Goal: Information Seeking & Learning: Learn about a topic

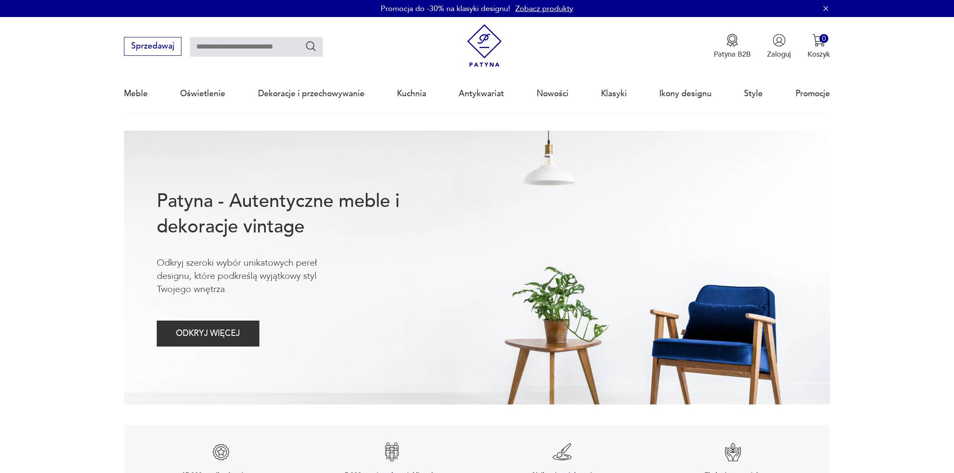
click at [278, 51] on input "text" at bounding box center [256, 47] width 133 height 20
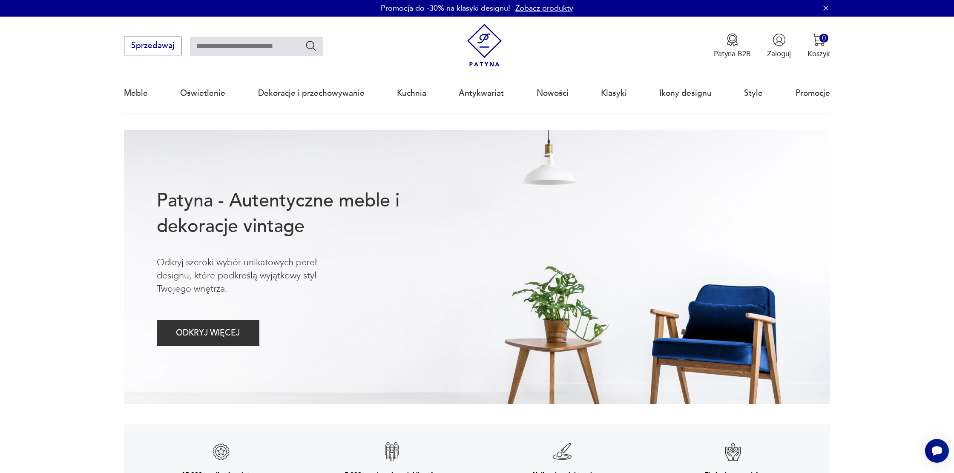
click at [236, 46] on input "text" at bounding box center [256, 47] width 133 height 20
type input "**********"
click at [313, 41] on icon "Szukaj" at bounding box center [311, 46] width 12 height 12
type input "**********"
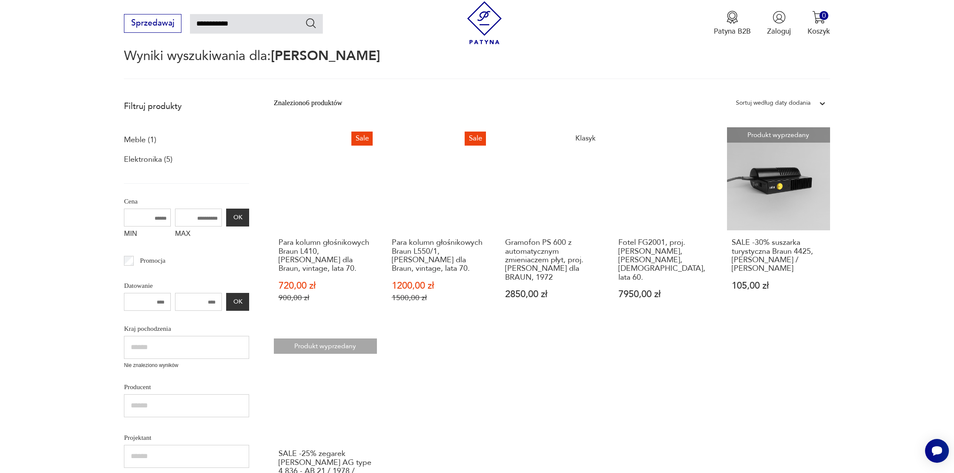
scroll to position [85, 0]
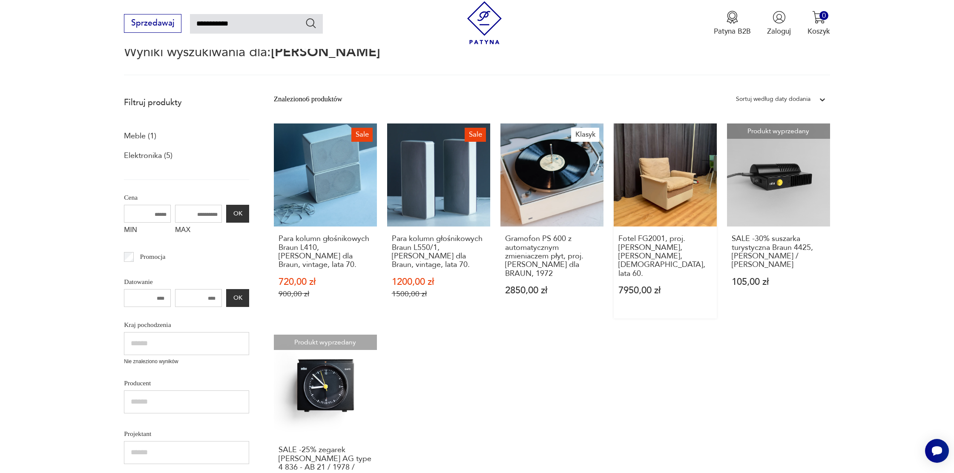
click at [648, 154] on link "Fotel FG2001, proj. [PERSON_NAME], [PERSON_NAME], [DEMOGRAPHIC_DATA], lata 60. …" at bounding box center [665, 220] width 103 height 195
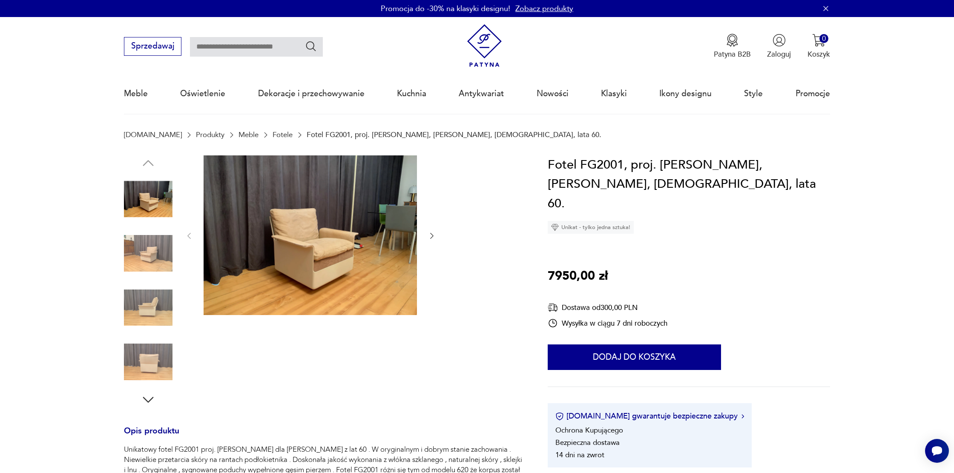
click at [302, 231] on img at bounding box center [310, 235] width 213 height 160
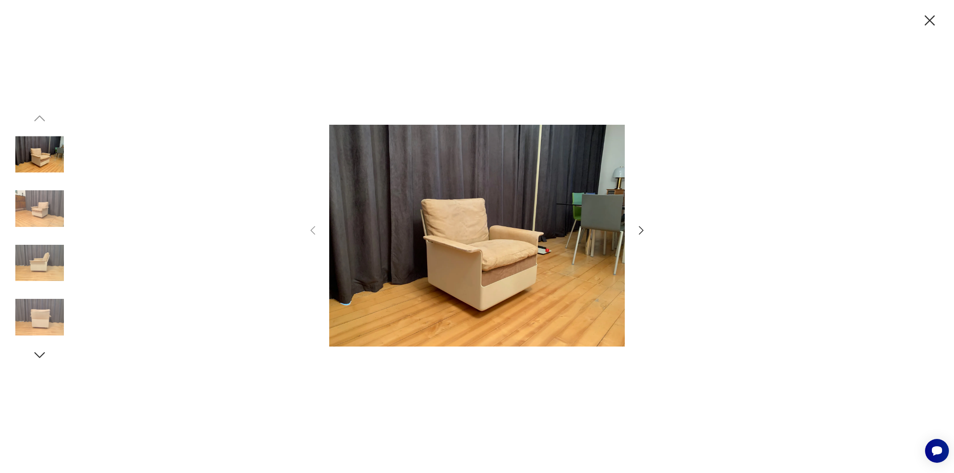
click at [641, 229] on icon "button" at bounding box center [641, 230] width 12 height 12
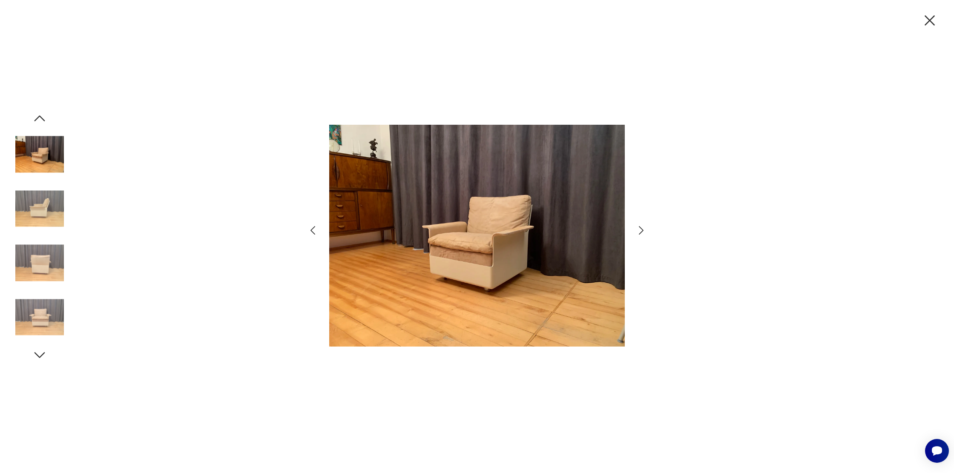
click at [640, 229] on icon "button" at bounding box center [641, 230] width 12 height 12
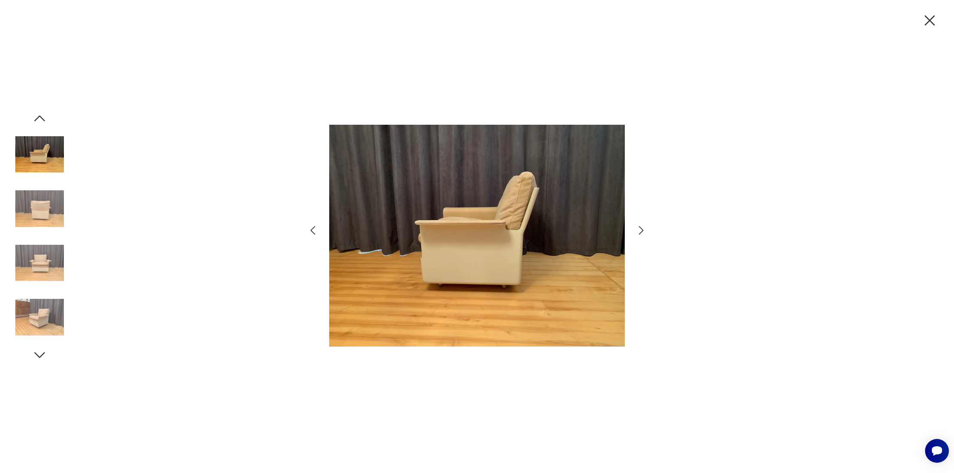
click at [640, 229] on icon "button" at bounding box center [641, 230] width 12 height 12
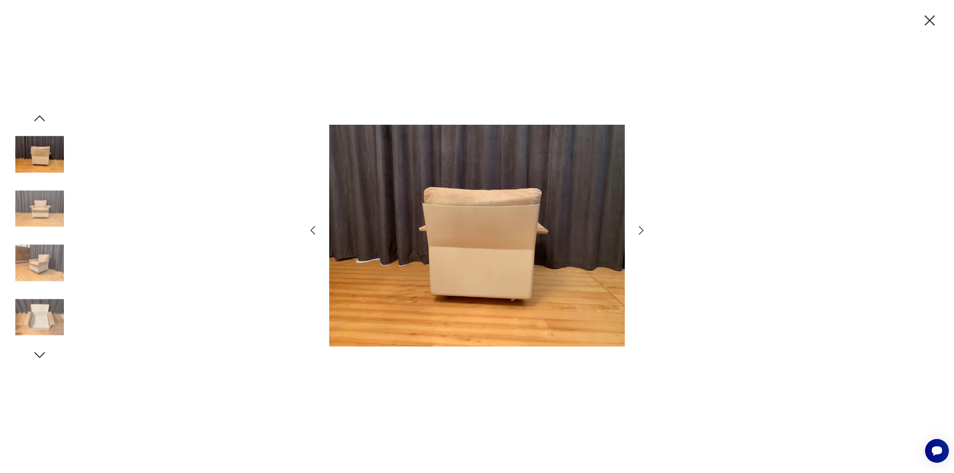
click at [640, 229] on icon "button" at bounding box center [641, 230] width 12 height 12
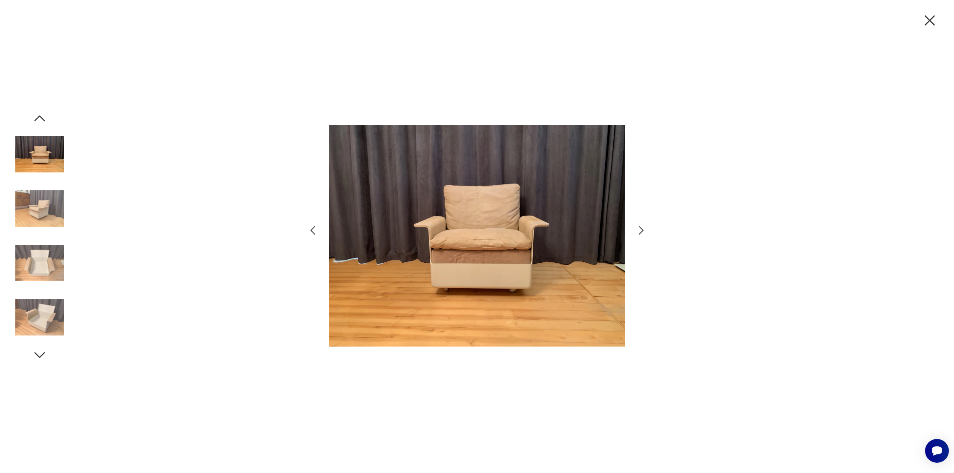
click at [640, 229] on icon "button" at bounding box center [641, 230] width 12 height 12
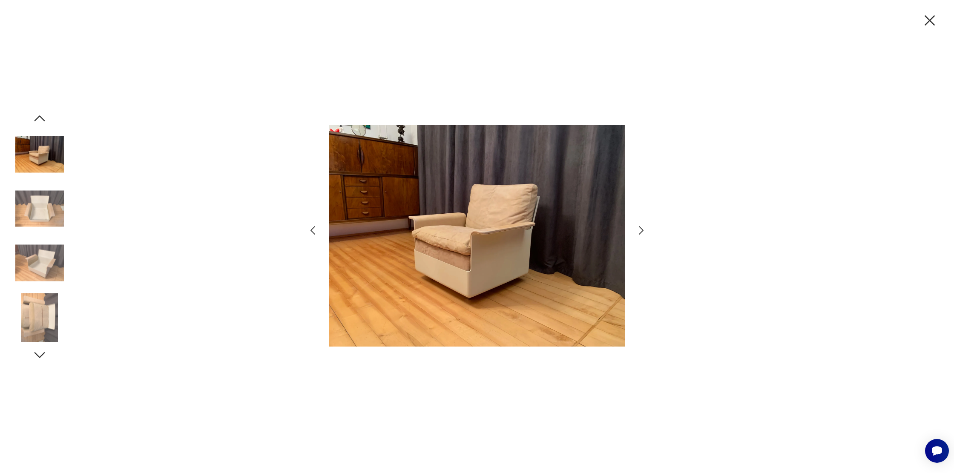
click at [640, 229] on icon "button" at bounding box center [641, 230] width 12 height 12
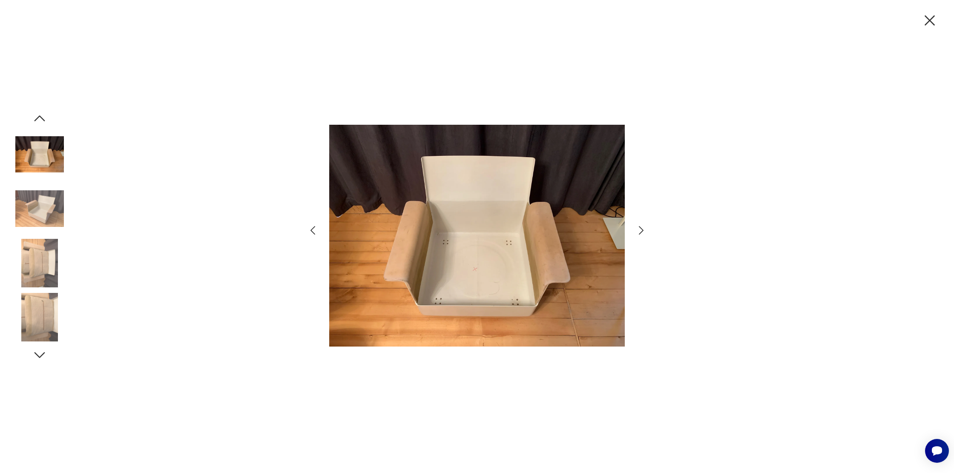
click at [640, 229] on icon "button" at bounding box center [641, 230] width 12 height 12
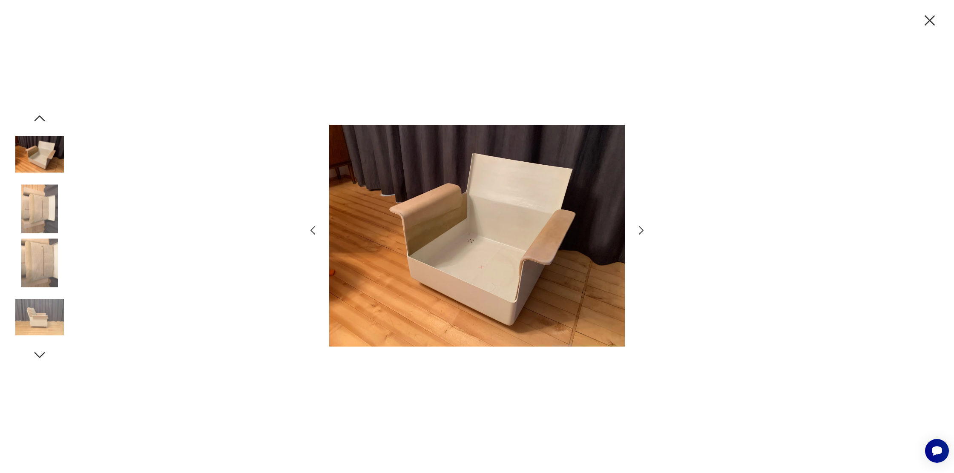
click at [640, 229] on icon "button" at bounding box center [641, 230] width 12 height 12
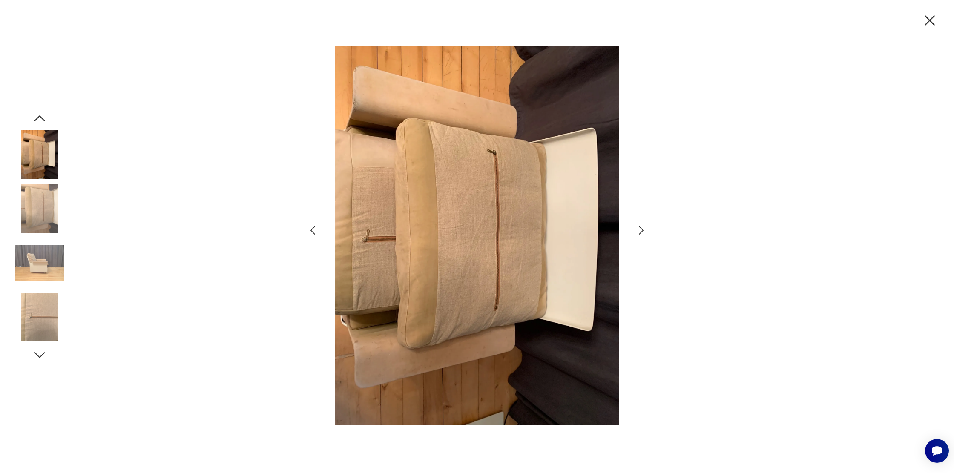
click at [640, 229] on icon "button" at bounding box center [641, 230] width 12 height 12
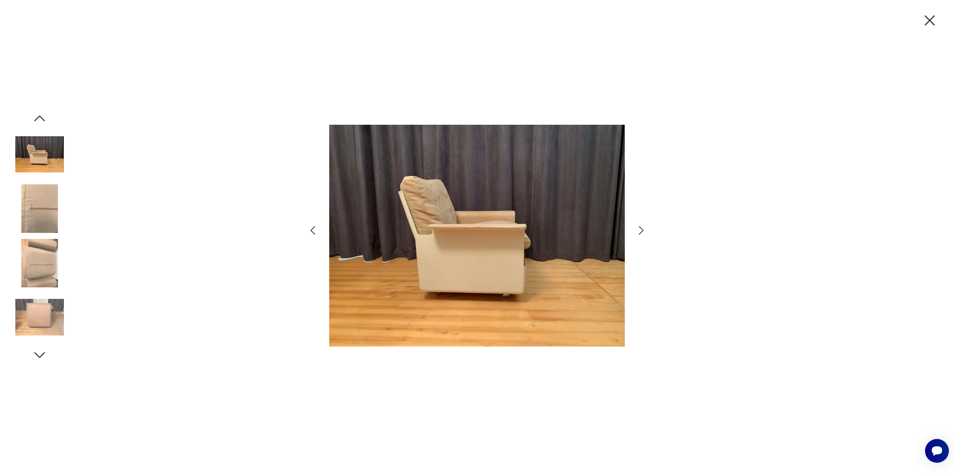
click at [640, 229] on icon "button" at bounding box center [641, 230] width 12 height 12
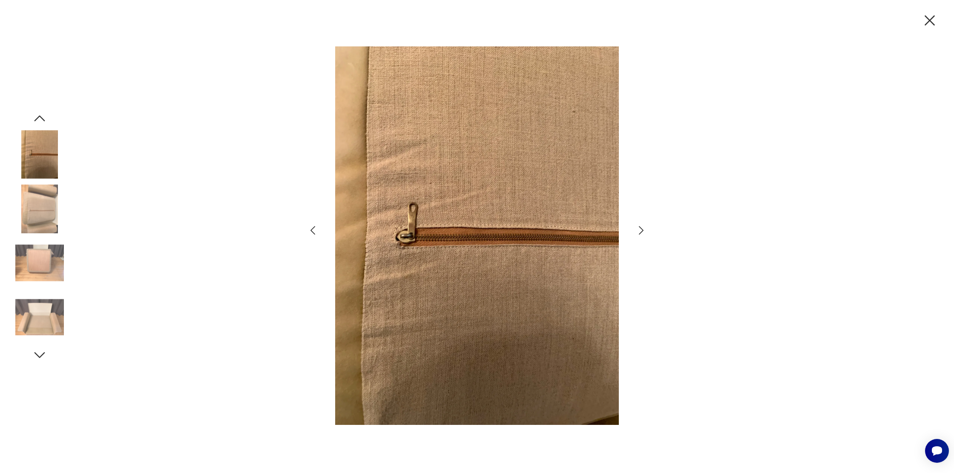
click at [640, 229] on icon "button" at bounding box center [641, 230] width 12 height 12
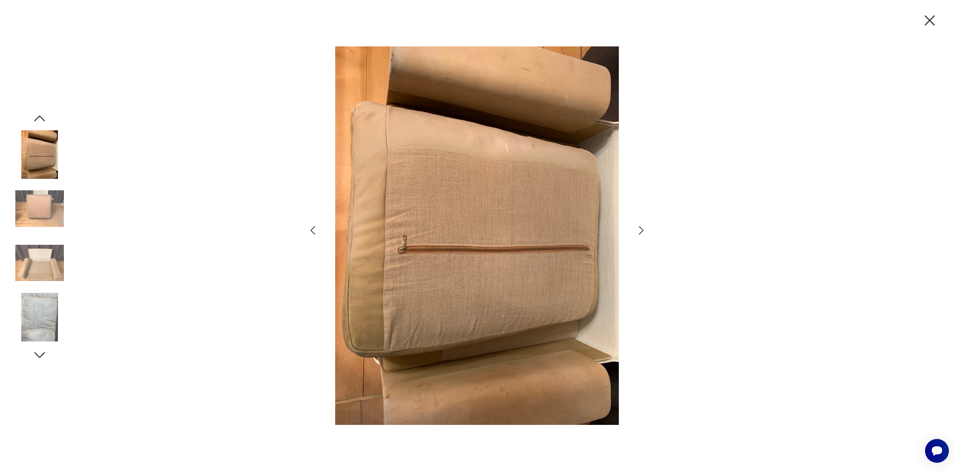
click at [640, 229] on icon "button" at bounding box center [641, 230] width 12 height 12
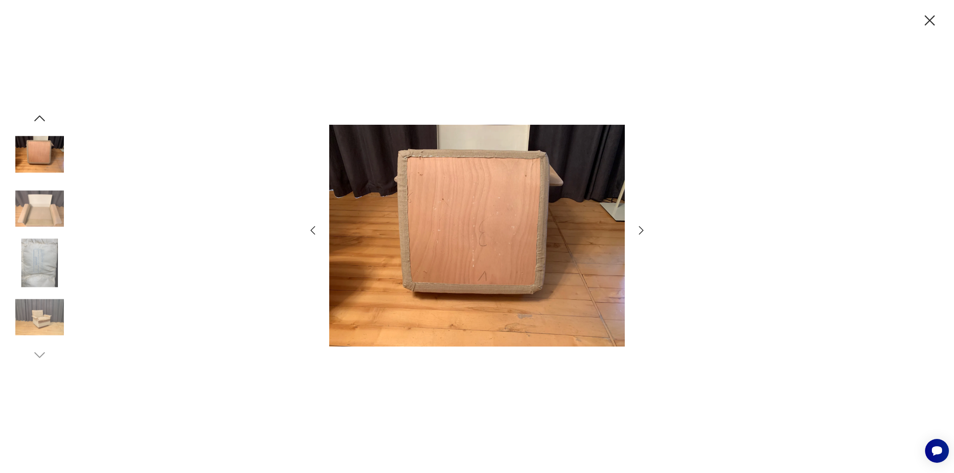
click at [640, 229] on icon "button" at bounding box center [641, 230] width 12 height 12
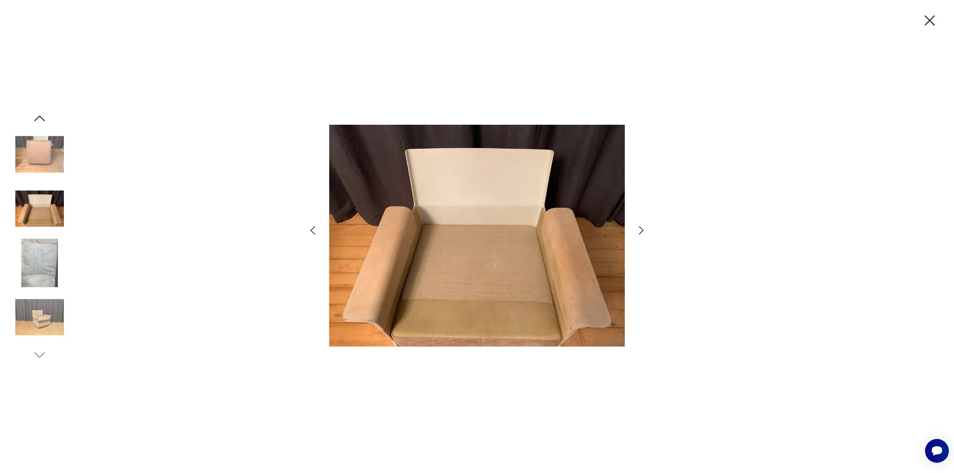
click at [640, 229] on icon "button" at bounding box center [641, 230] width 12 height 12
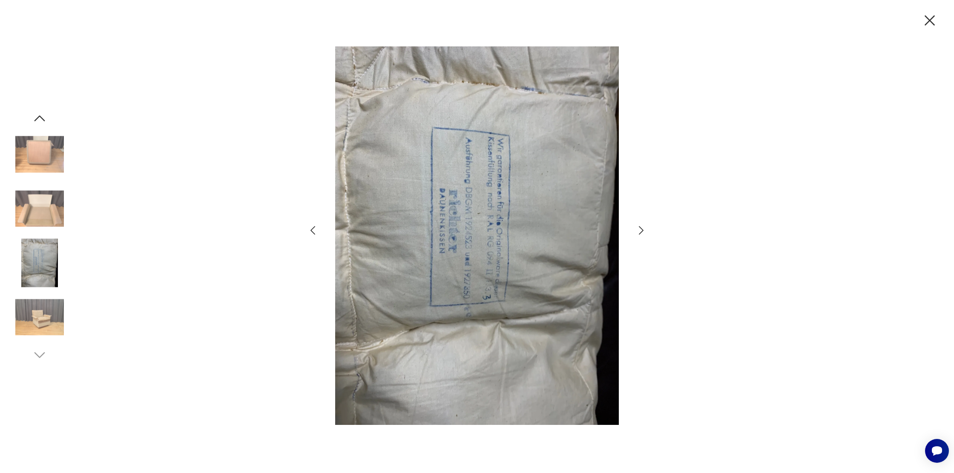
click at [640, 229] on icon "button" at bounding box center [641, 230] width 12 height 12
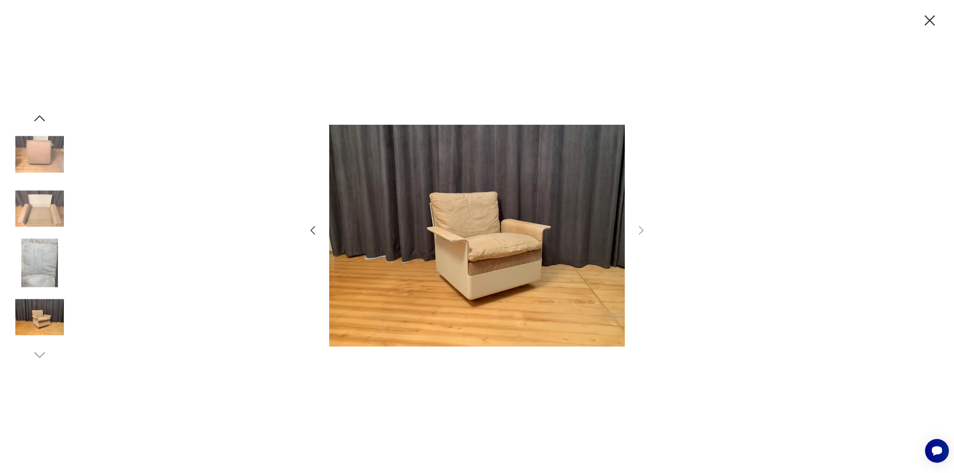
drag, startPoint x: 932, startPoint y: 16, endPoint x: 872, endPoint y: 20, distance: 61.0
click at [932, 16] on icon "button" at bounding box center [929, 20] width 18 height 18
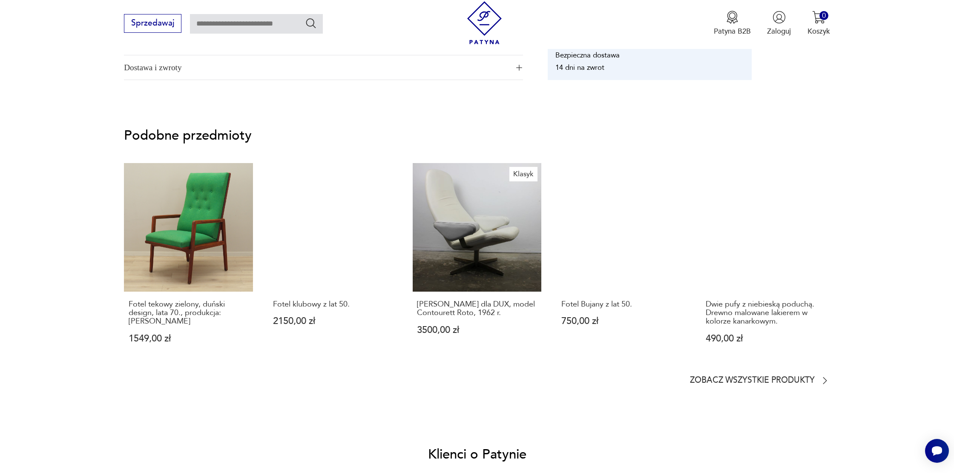
scroll to position [687, 0]
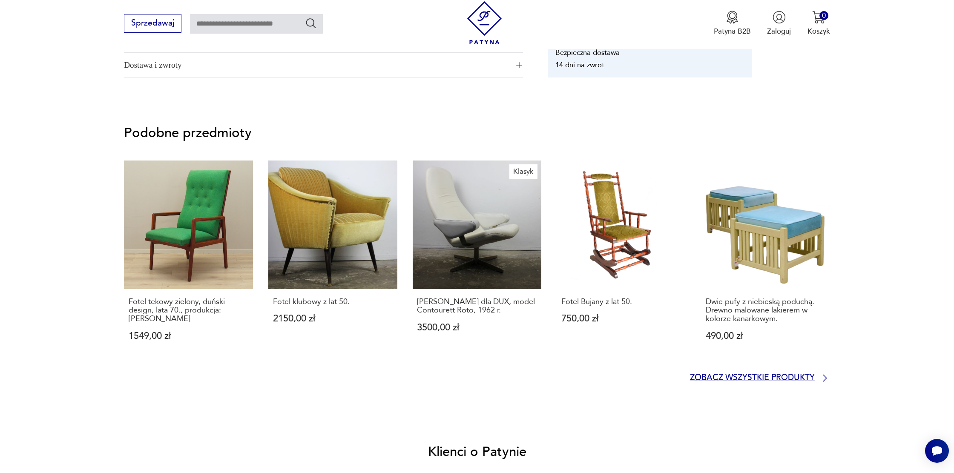
click at [695, 379] on p "Zobacz wszystkie produkty" at bounding box center [752, 378] width 125 height 7
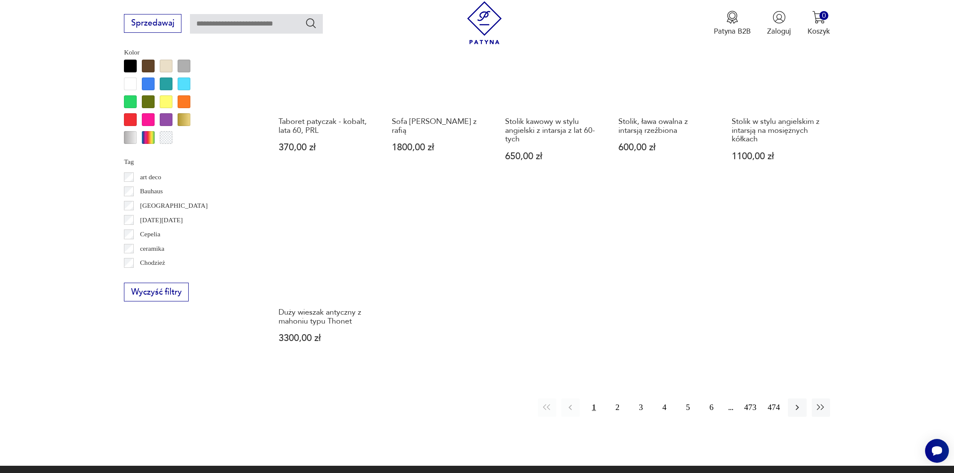
scroll to position [834, 0]
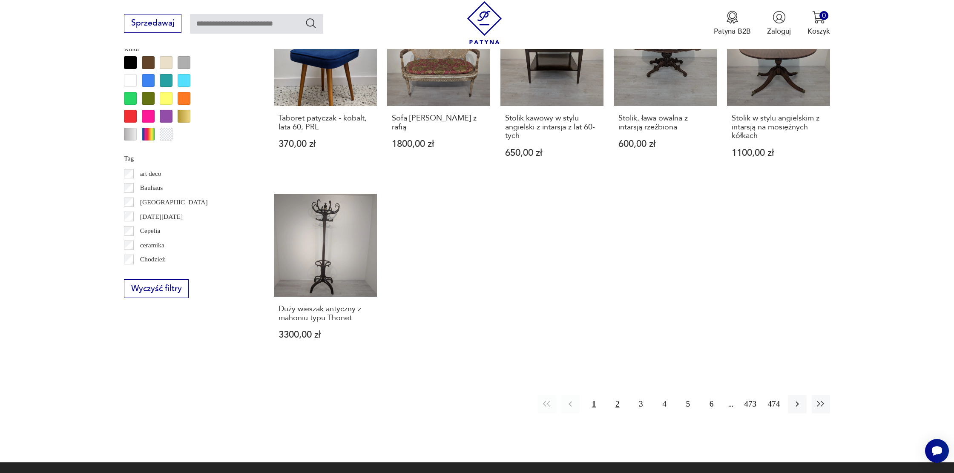
click at [615, 395] on button "2" at bounding box center [617, 404] width 18 height 18
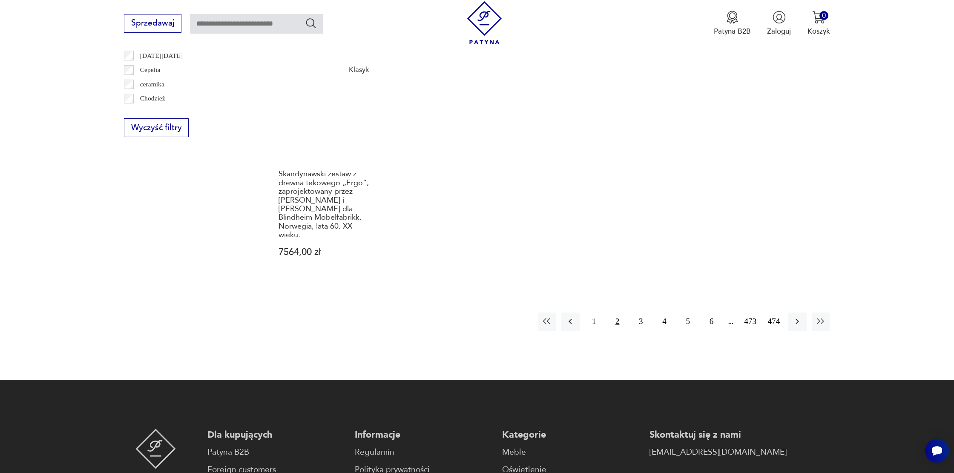
scroll to position [999, 0]
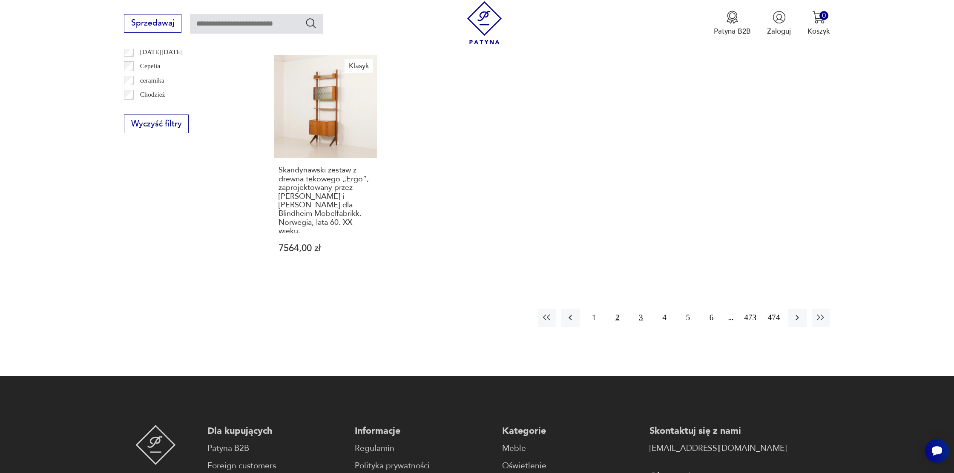
click at [642, 309] on button "3" at bounding box center [640, 318] width 18 height 18
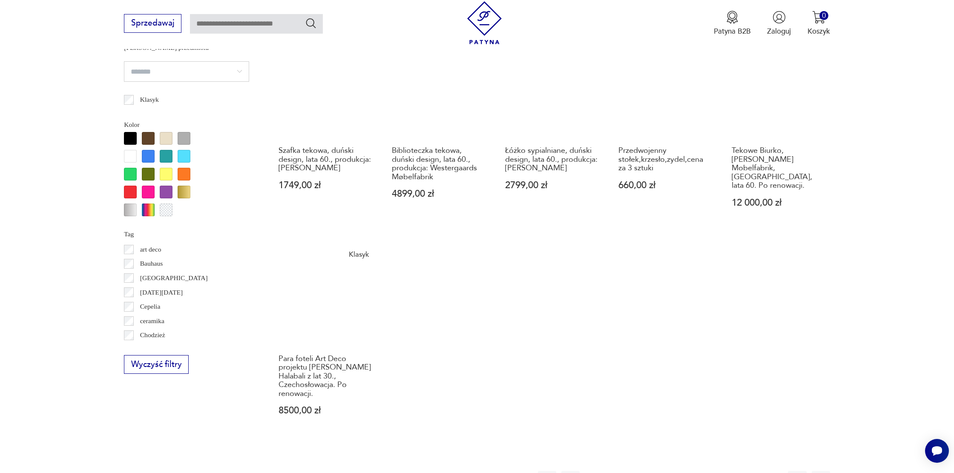
scroll to position [760, 0]
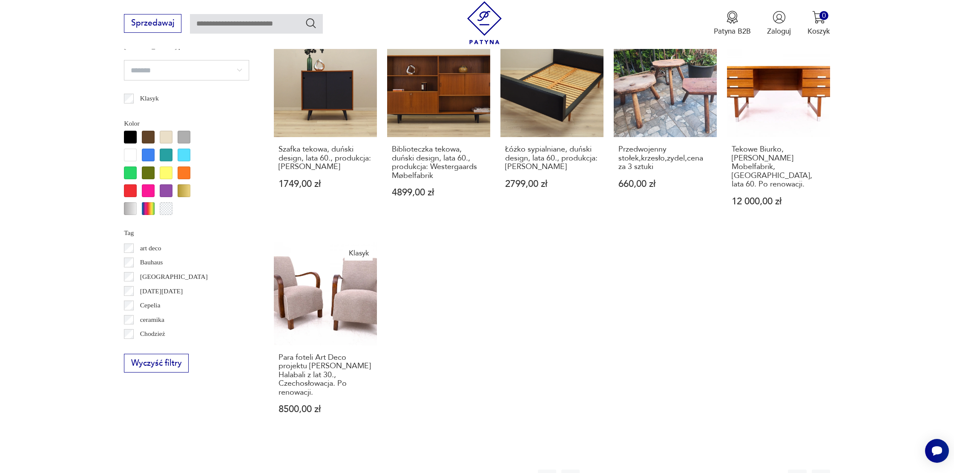
click at [661, 470] on button "4" at bounding box center [664, 479] width 18 height 18
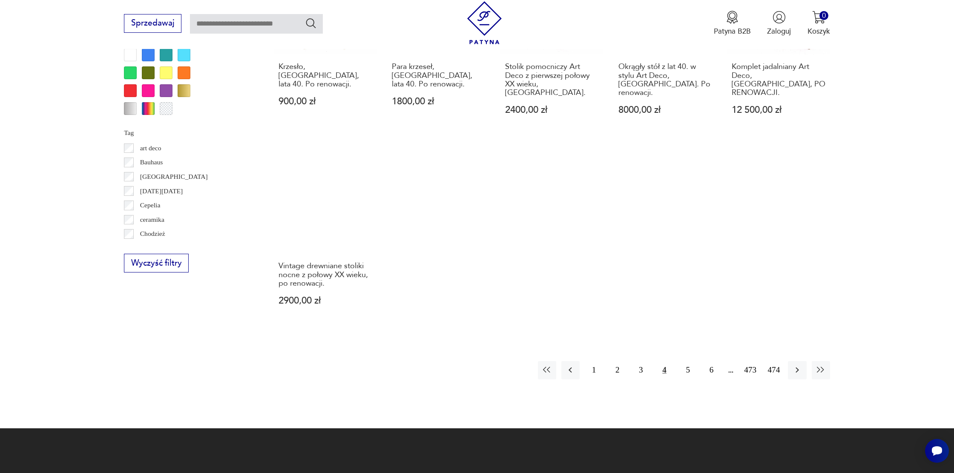
scroll to position [859, 0]
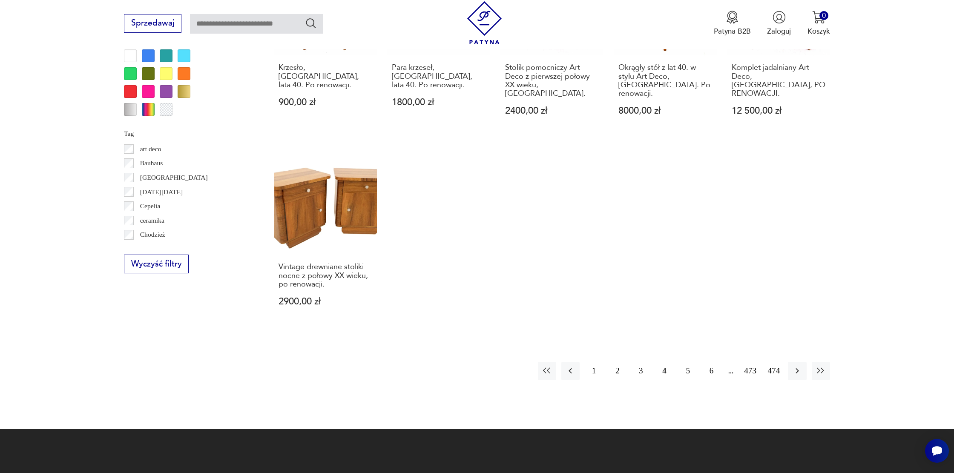
click at [684, 362] on button "5" at bounding box center [688, 371] width 18 height 18
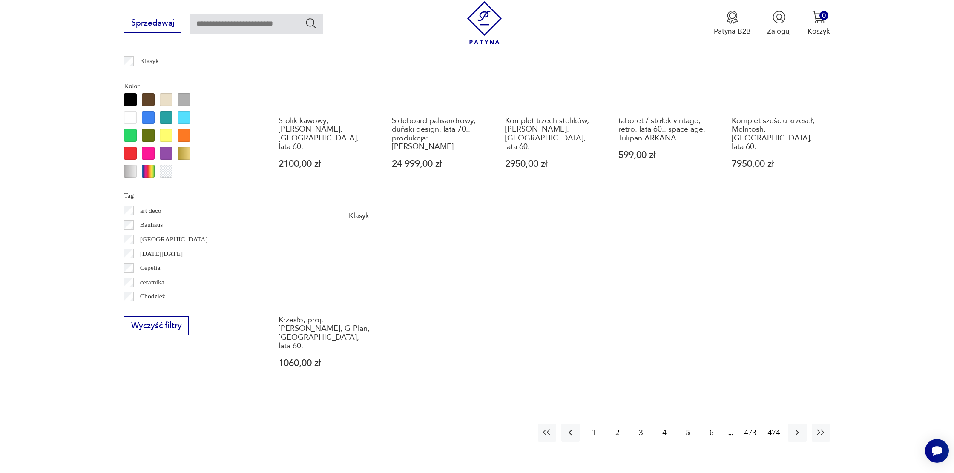
scroll to position [798, 0]
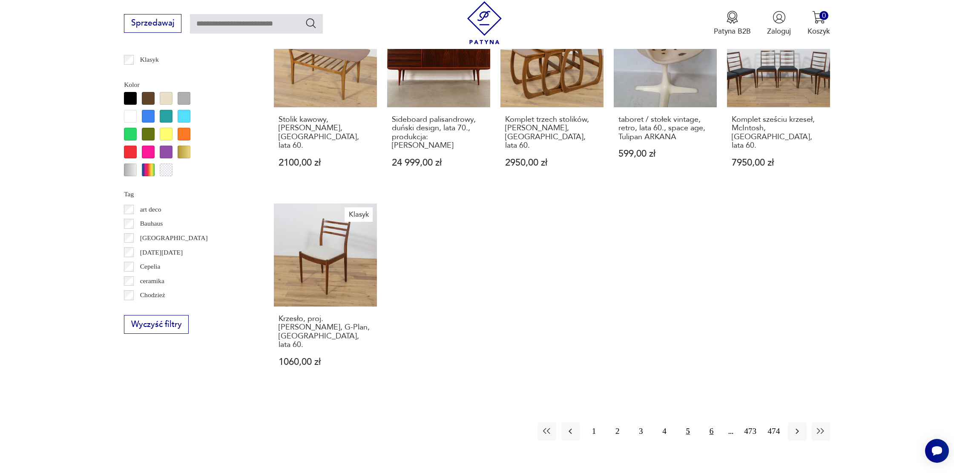
click at [708, 422] on button "6" at bounding box center [711, 431] width 18 height 18
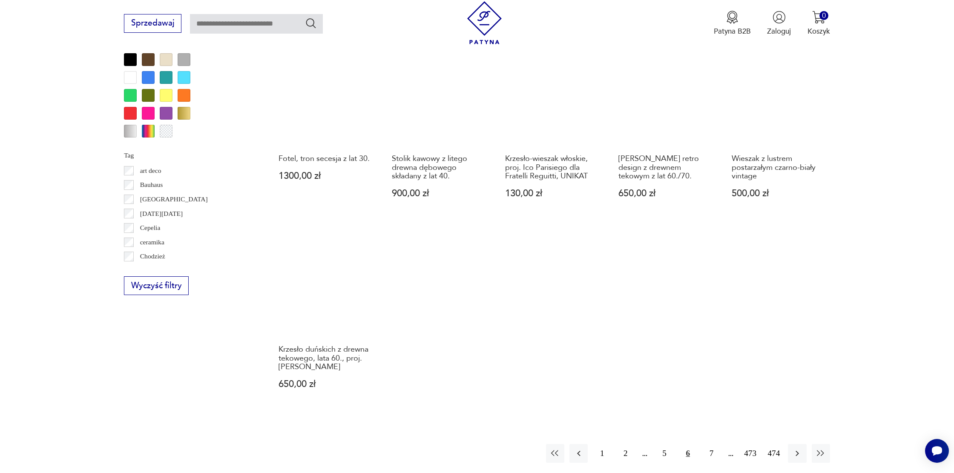
scroll to position [837, 0]
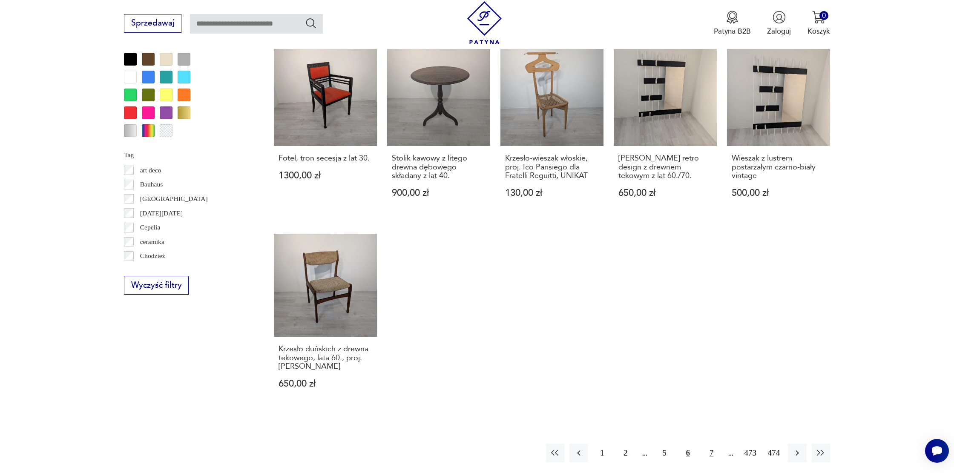
click at [706, 444] on button "7" at bounding box center [711, 453] width 18 height 18
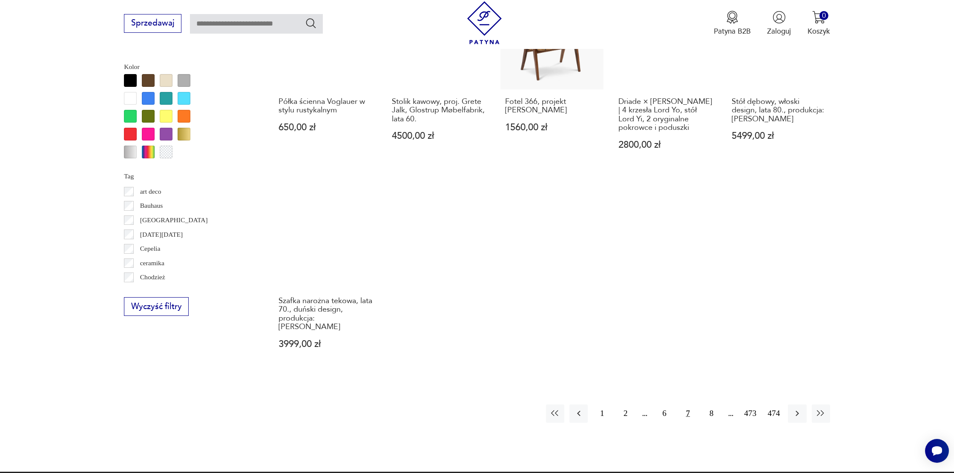
scroll to position [815, 0]
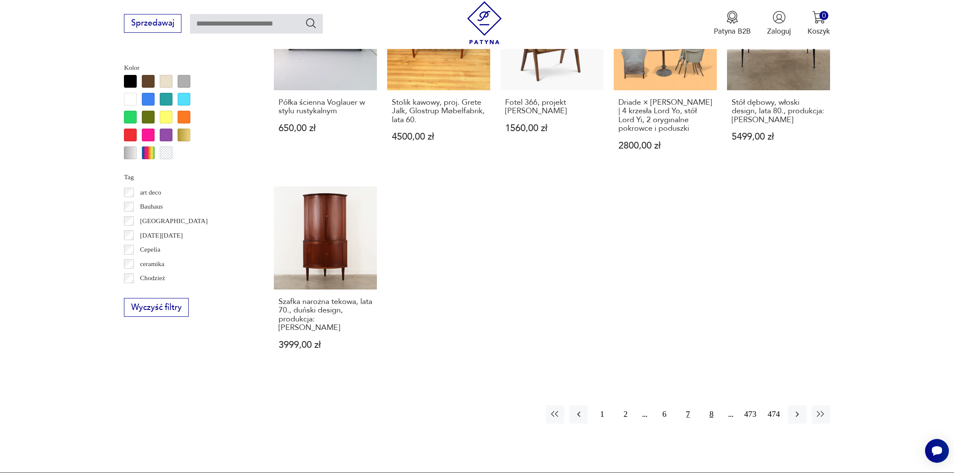
click at [706, 410] on button "8" at bounding box center [711, 414] width 18 height 18
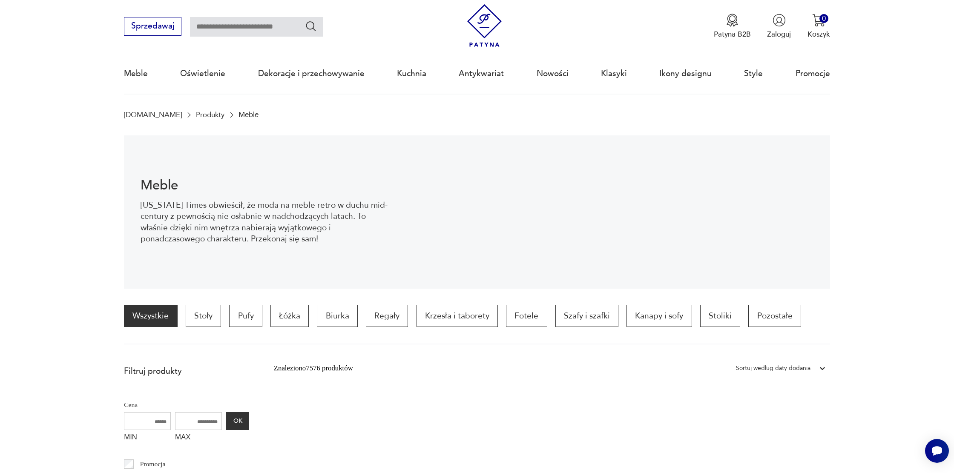
scroll to position [28, 0]
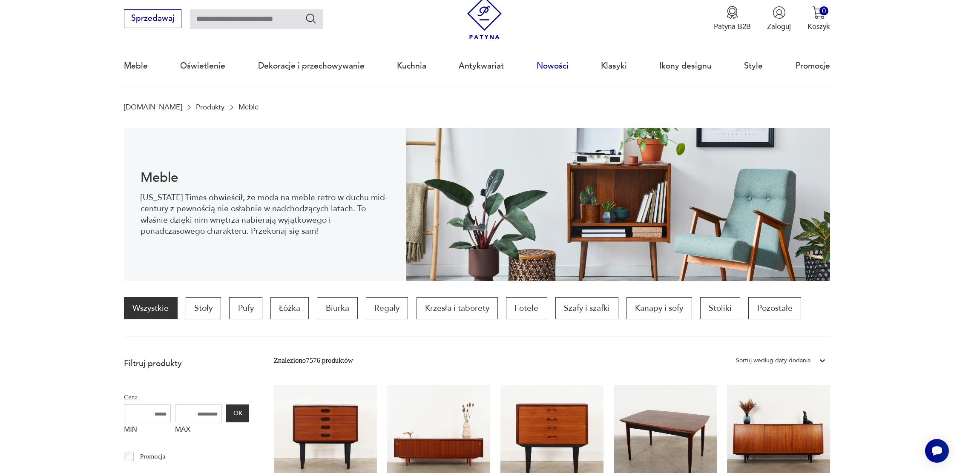
click at [553, 65] on link "Nowości" at bounding box center [552, 65] width 32 height 39
